Goal: Task Accomplishment & Management: Use online tool/utility

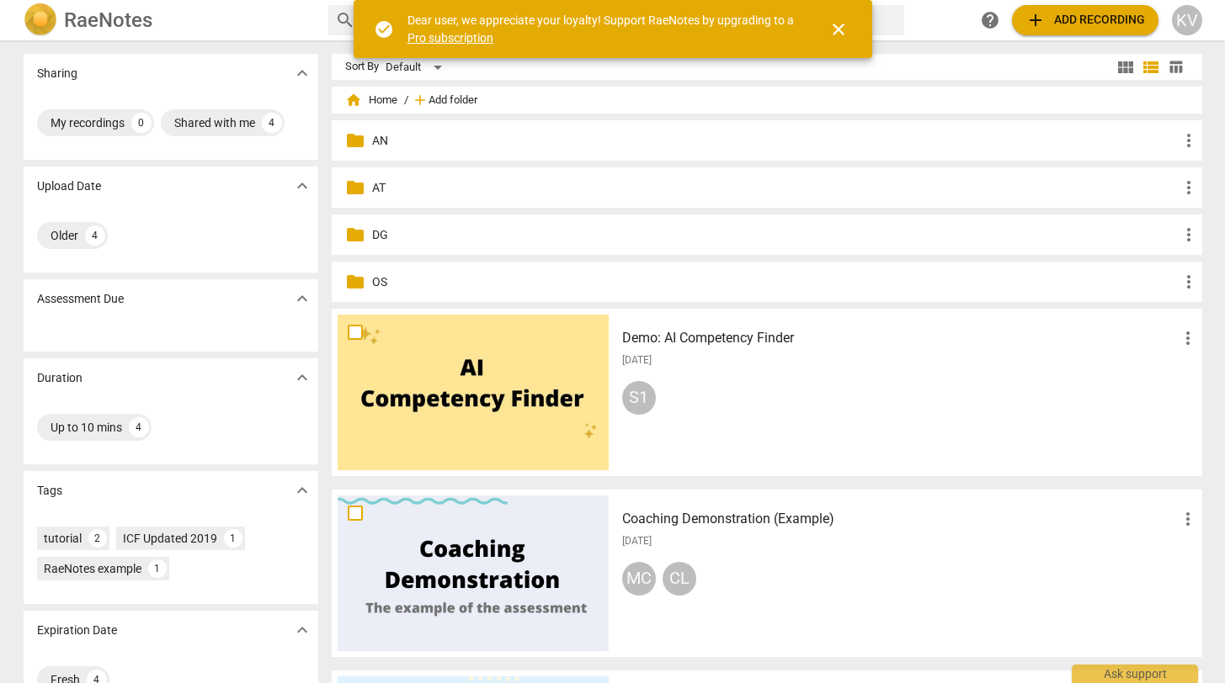
click at [465, 102] on span "Add folder" at bounding box center [452, 100] width 49 height 13
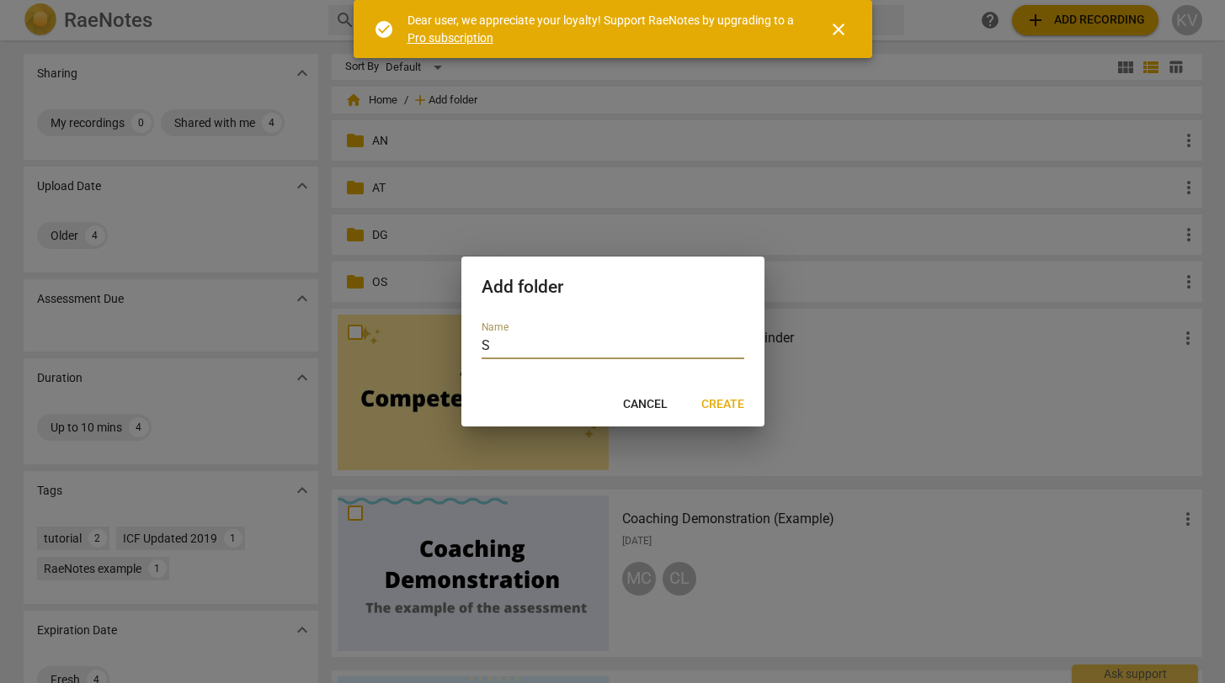
type input "SA"
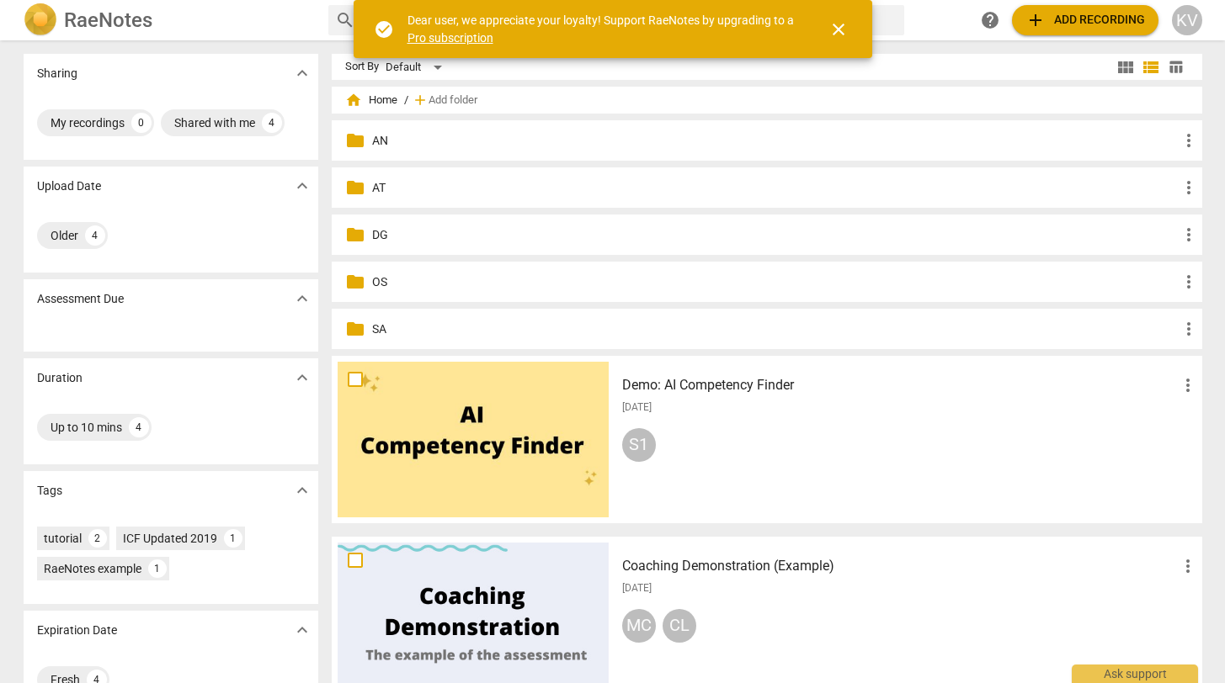
click at [367, 332] on div "folder SA more_vert" at bounding box center [767, 329] width 870 height 40
click at [365, 328] on div "folder SA more_vert" at bounding box center [767, 329] width 870 height 40
click at [1076, 27] on span "add Add recording" at bounding box center [1085, 20] width 120 height 20
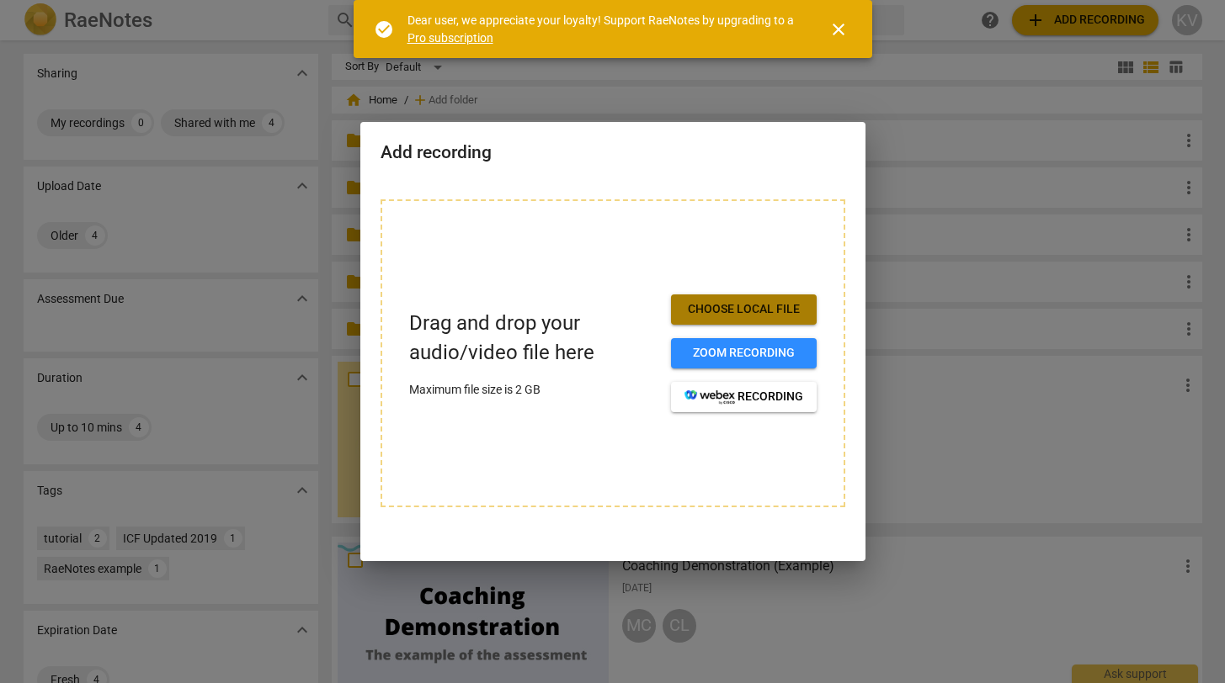
click at [749, 303] on span "Choose local file" at bounding box center [743, 309] width 119 height 17
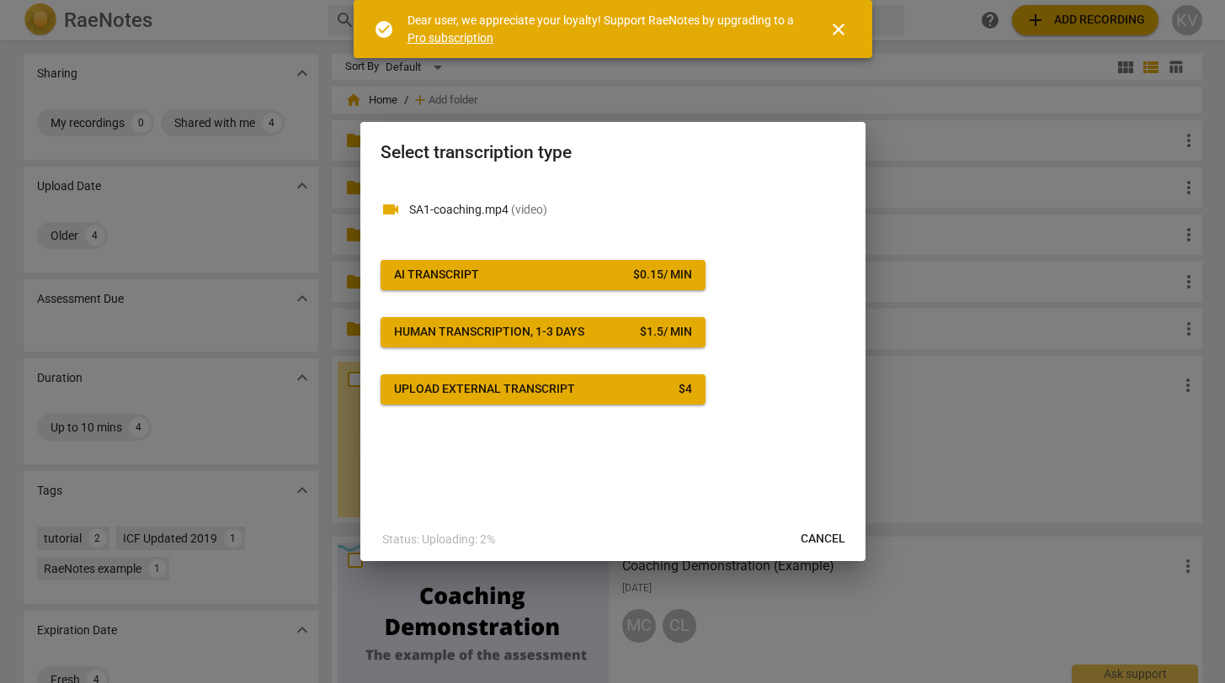
click at [507, 271] on span "AI Transcript $ 0.15 / min" at bounding box center [543, 275] width 298 height 17
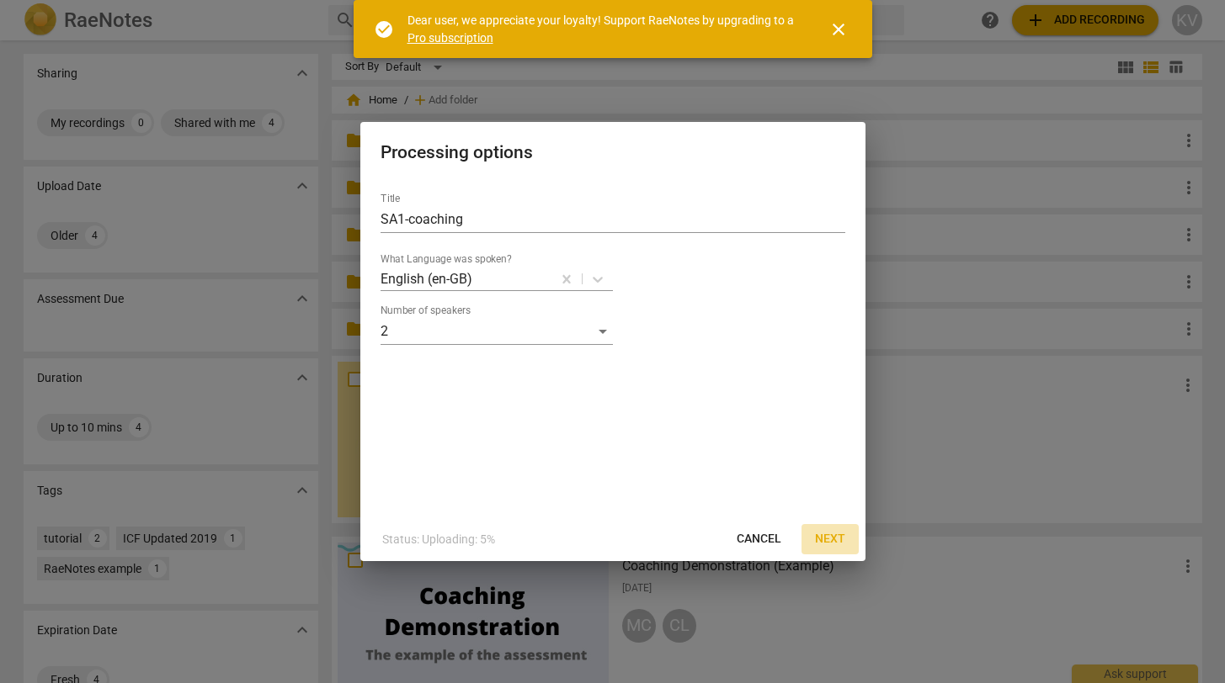
click at [826, 540] on span "Next" at bounding box center [830, 539] width 30 height 17
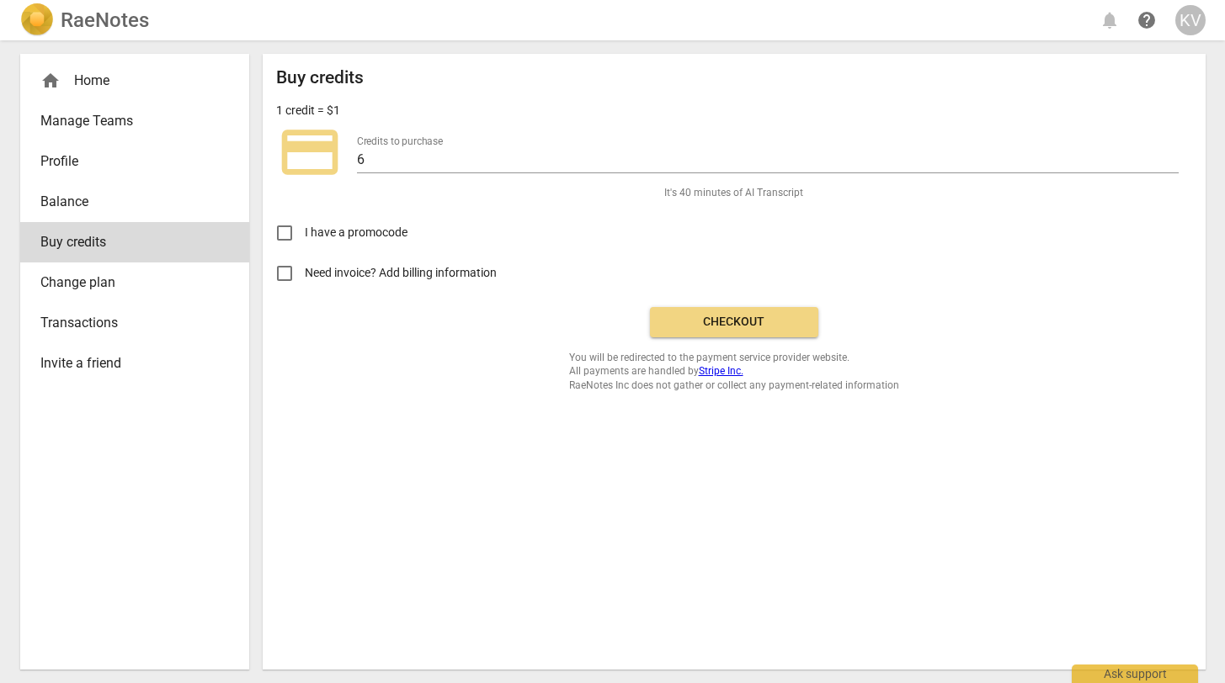
click at [742, 311] on button "Checkout" at bounding box center [734, 322] width 168 height 30
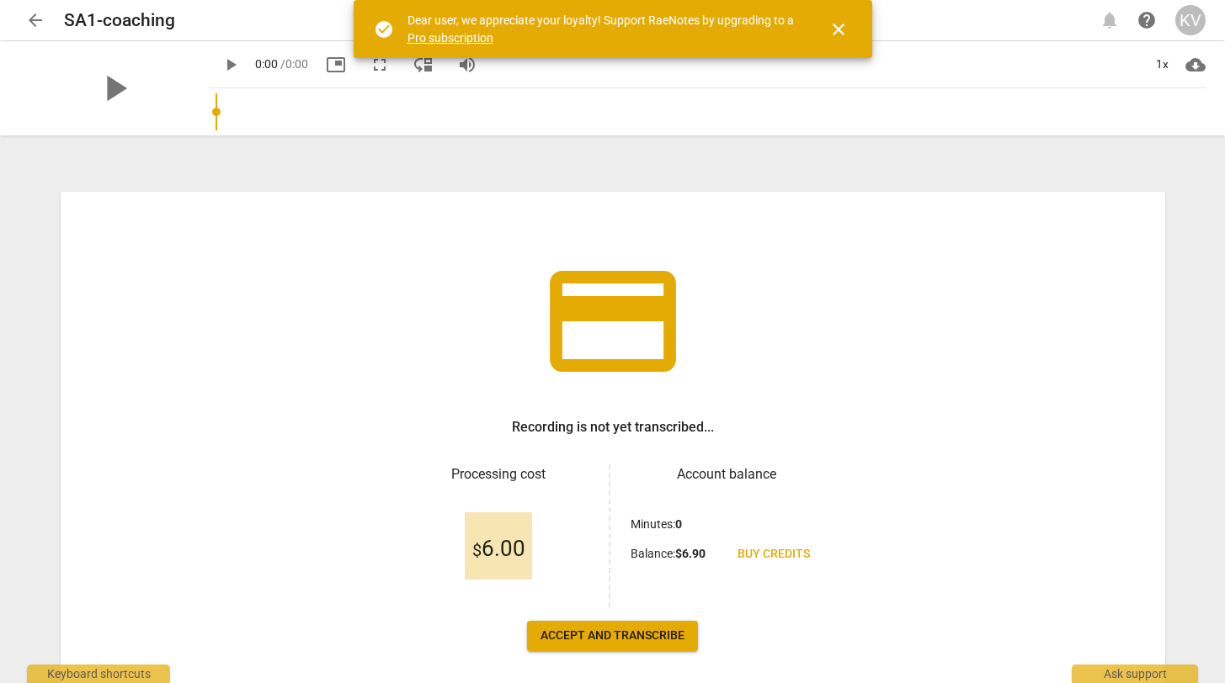
click at [600, 642] on span "Accept and transcribe" at bounding box center [612, 636] width 144 height 17
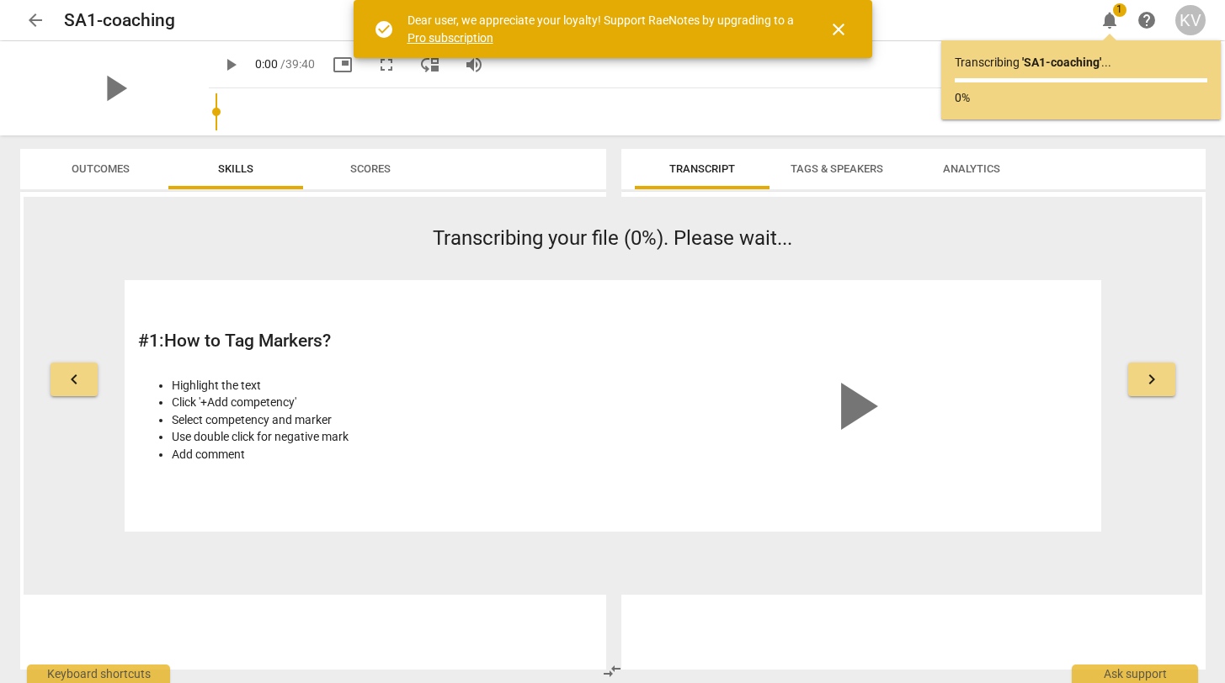
click at [827, 190] on div "Transcript Tags & Speakers Analytics [DATE]T14:47:27Z Tags [PERSON_NAME] People" at bounding box center [913, 409] width 584 height 521
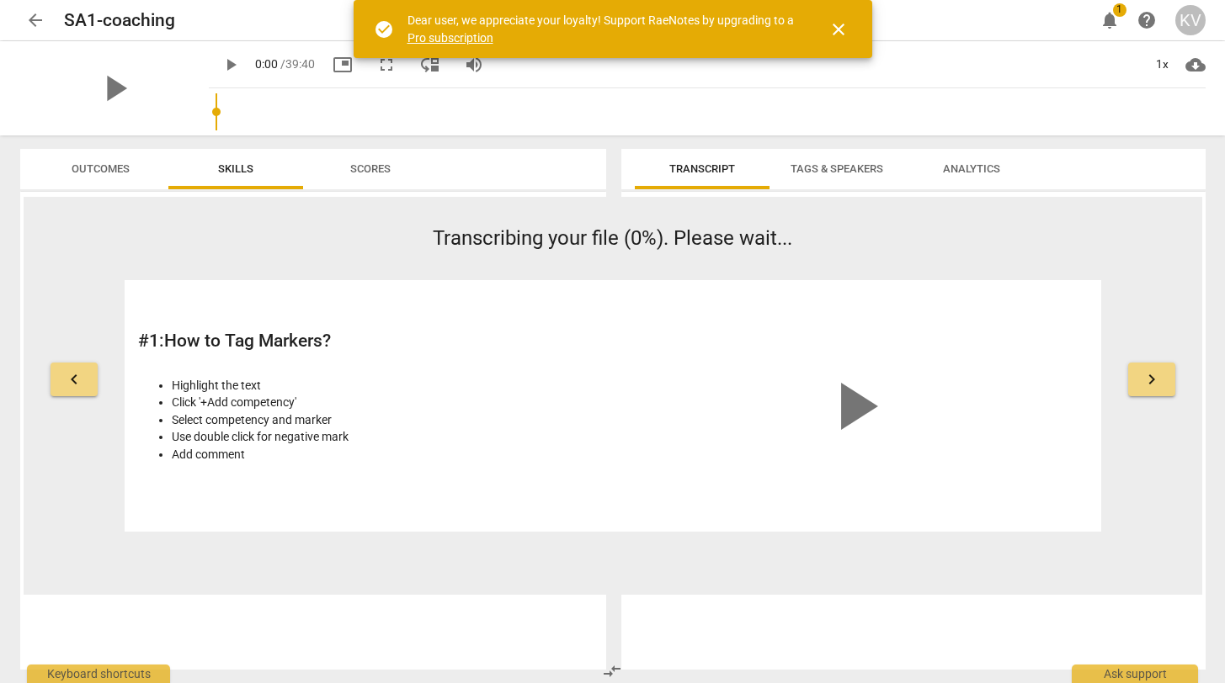
click at [831, 158] on span "Tags & Speakers" at bounding box center [836, 169] width 133 height 23
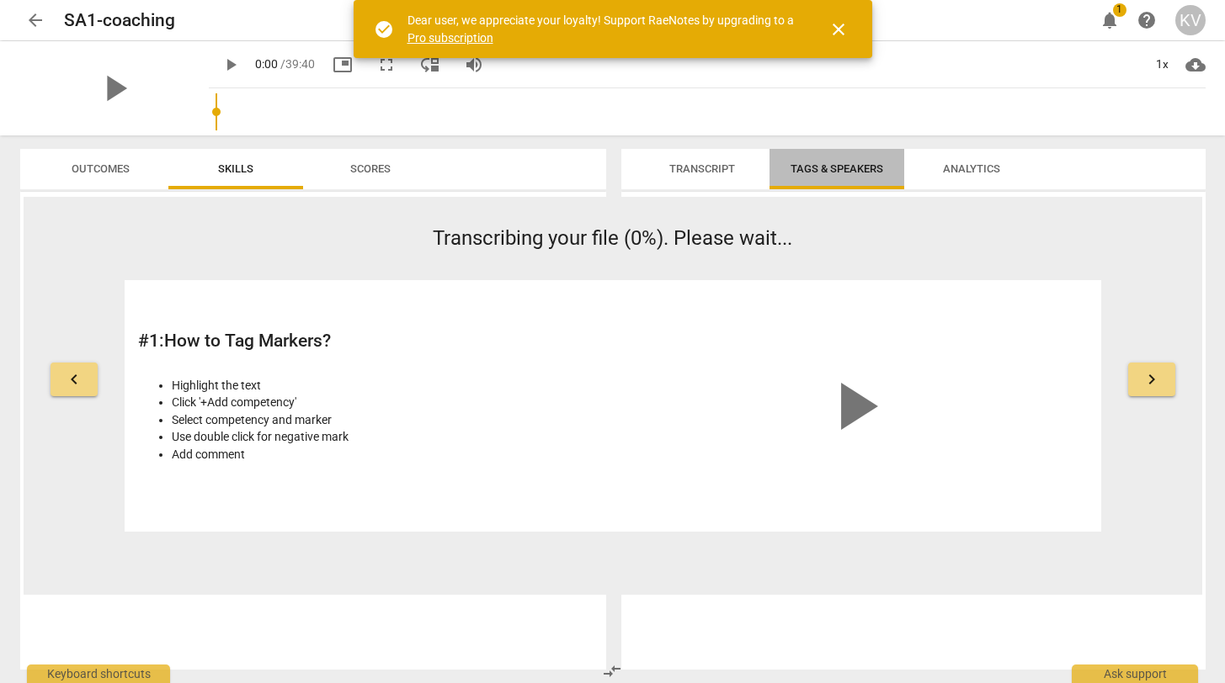
click at [832, 162] on span "Tags & Speakers" at bounding box center [836, 168] width 93 height 13
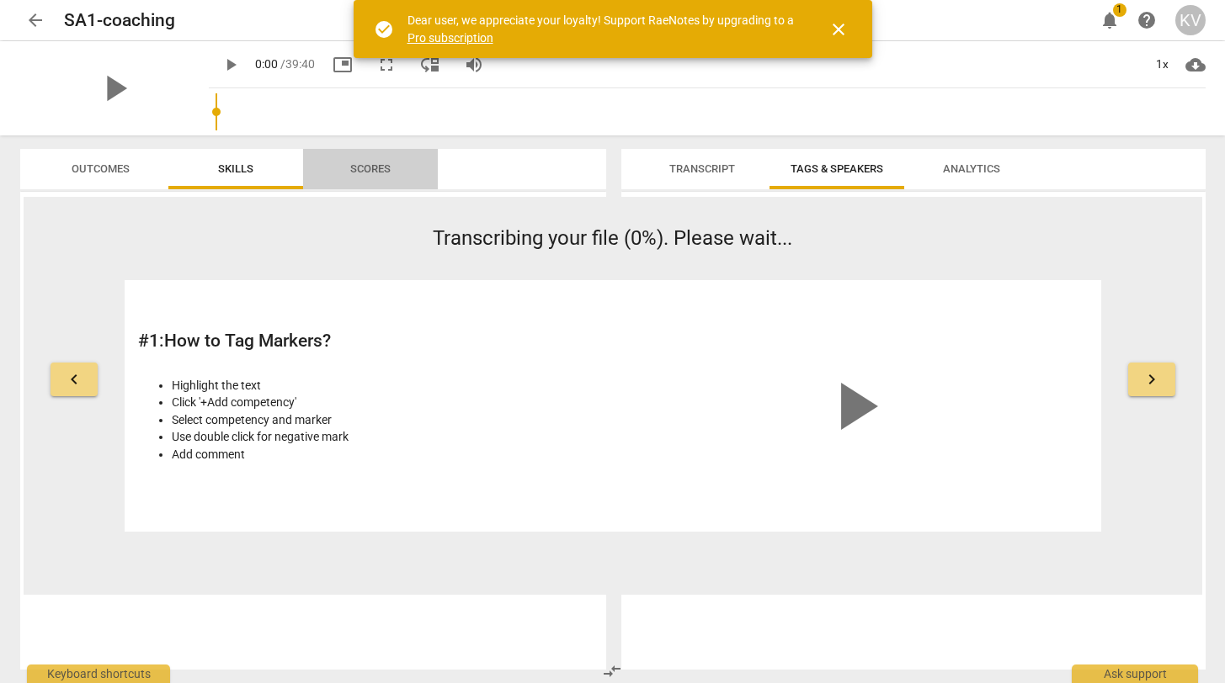
click at [370, 167] on span "Scores" at bounding box center [370, 168] width 40 height 13
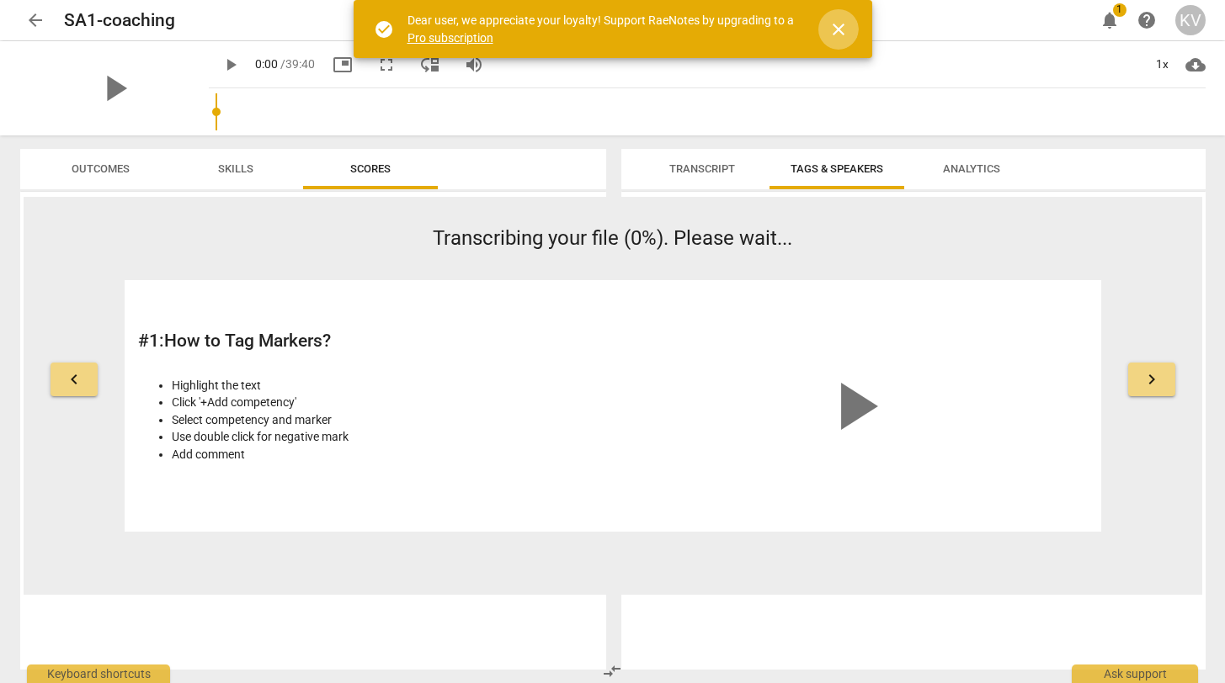
click at [838, 35] on span "close" at bounding box center [838, 29] width 20 height 20
